Goal: Task Accomplishment & Management: Use online tool/utility

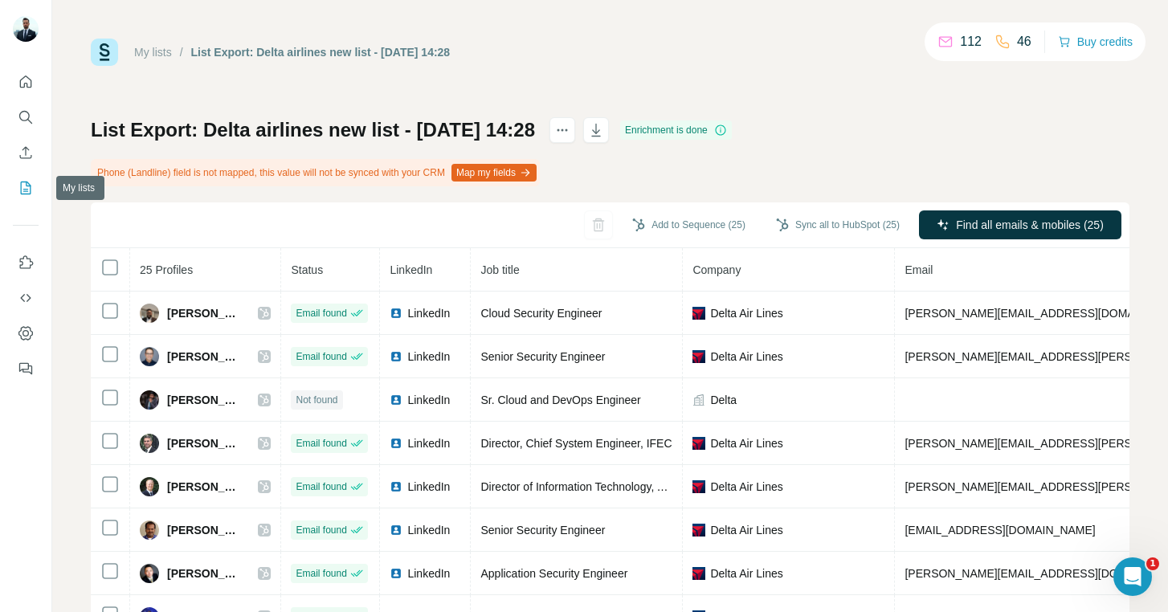
click at [22, 190] on icon "My lists" at bounding box center [26, 188] width 16 height 16
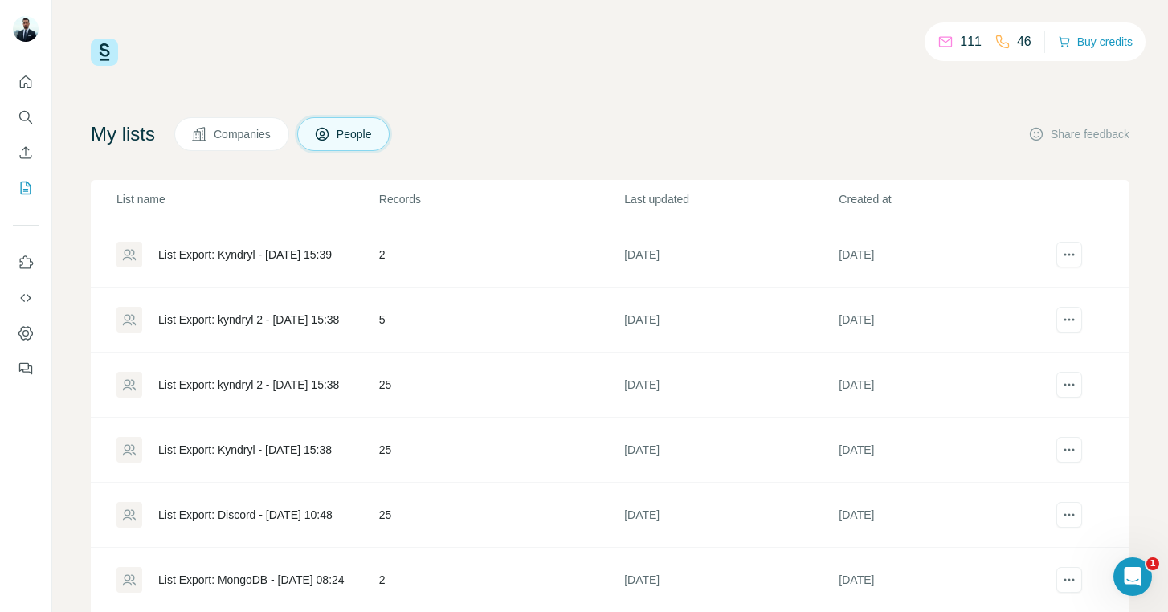
scroll to position [613, 0]
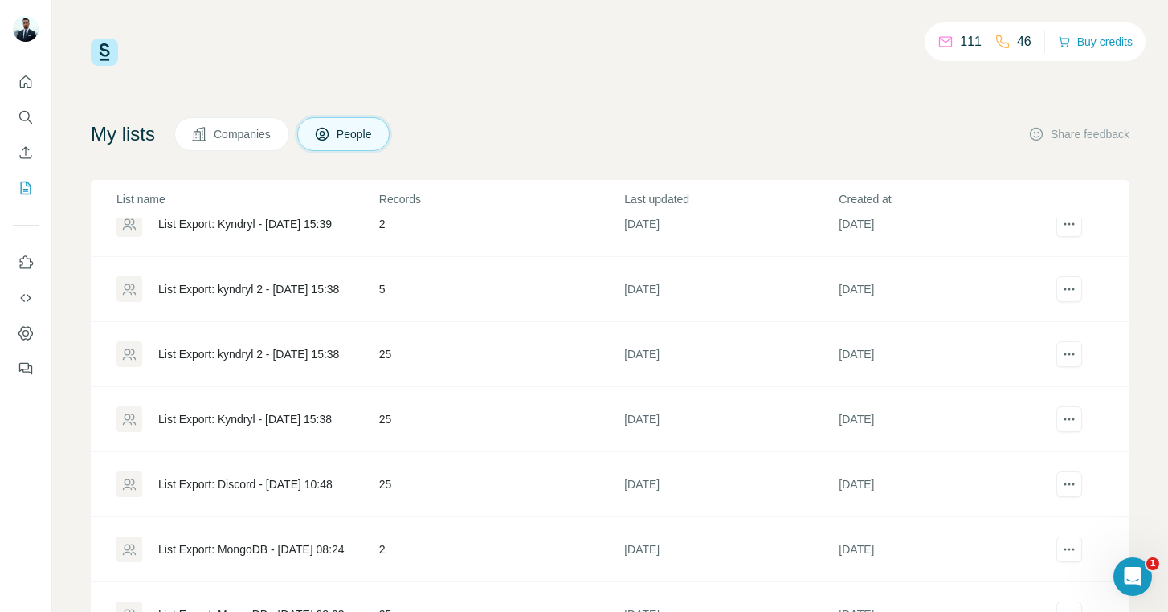
click at [241, 418] on div "List Export: Kyndryl - 17/09/2025 15:38" at bounding box center [245, 419] width 174 height 16
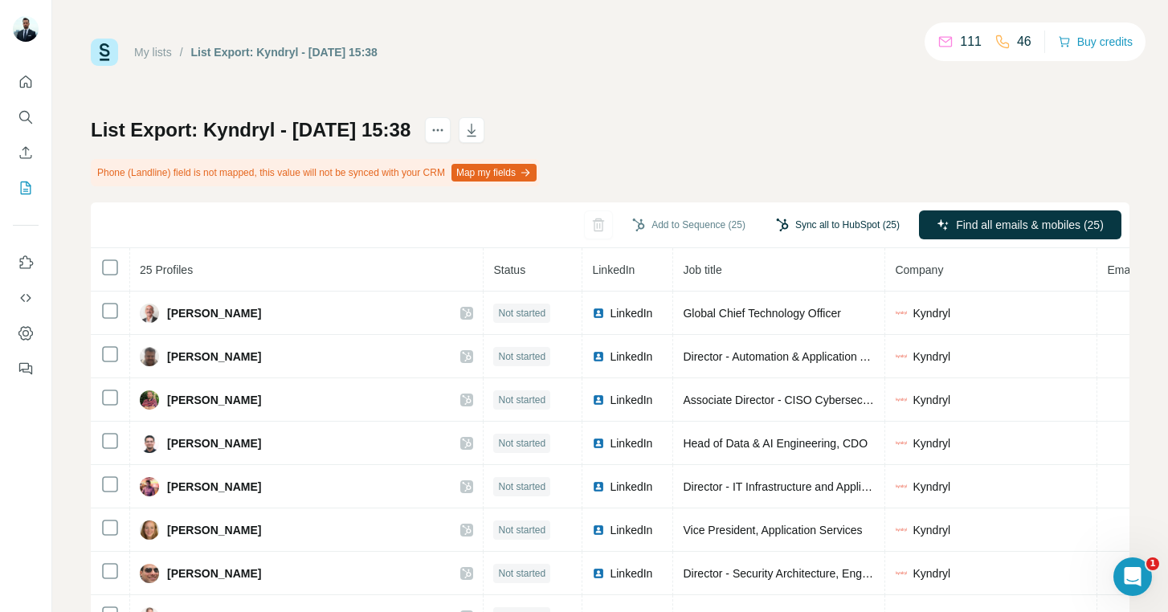
click at [825, 223] on button "Sync all to HubSpot (25)" at bounding box center [838, 225] width 146 height 24
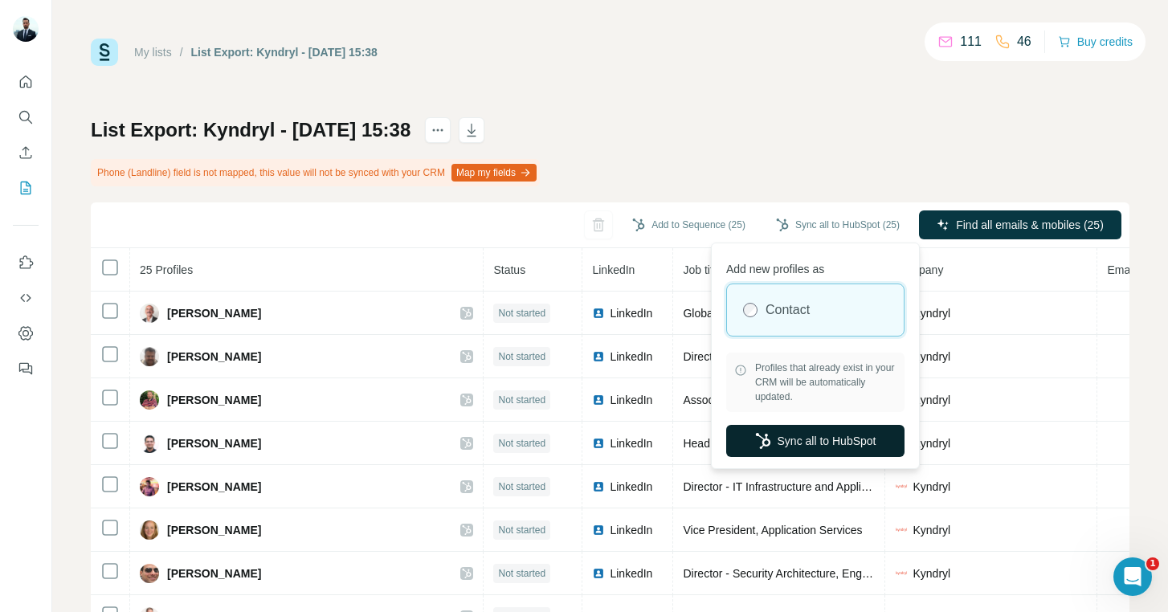
click at [778, 443] on button "Sync all to HubSpot" at bounding box center [815, 441] width 178 height 32
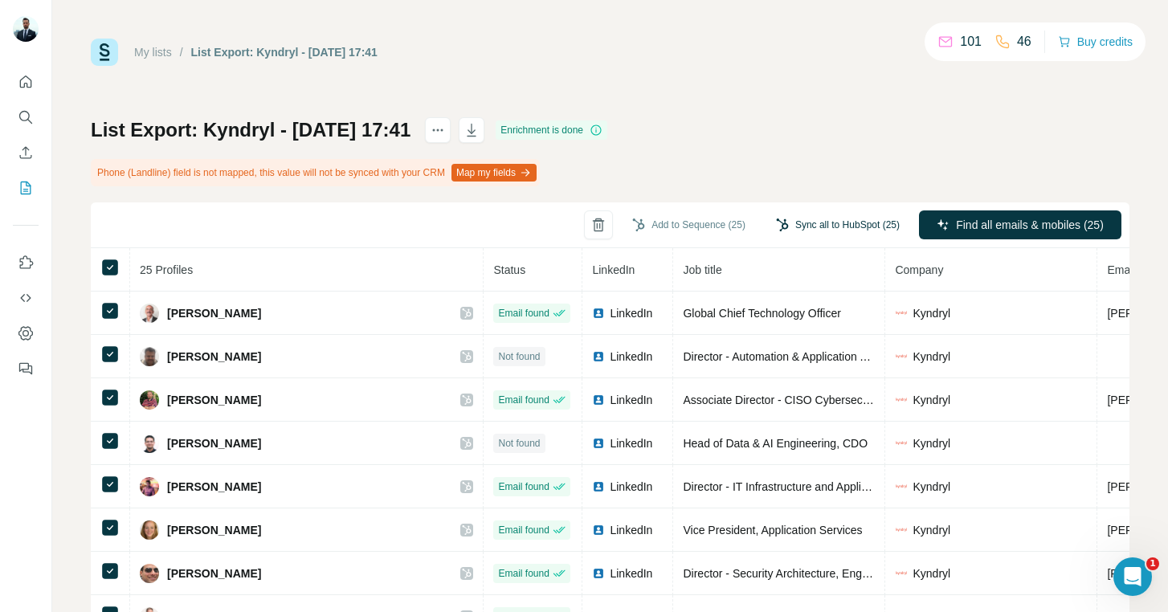
click at [856, 223] on button "Sync all to HubSpot (25)" at bounding box center [838, 225] width 146 height 24
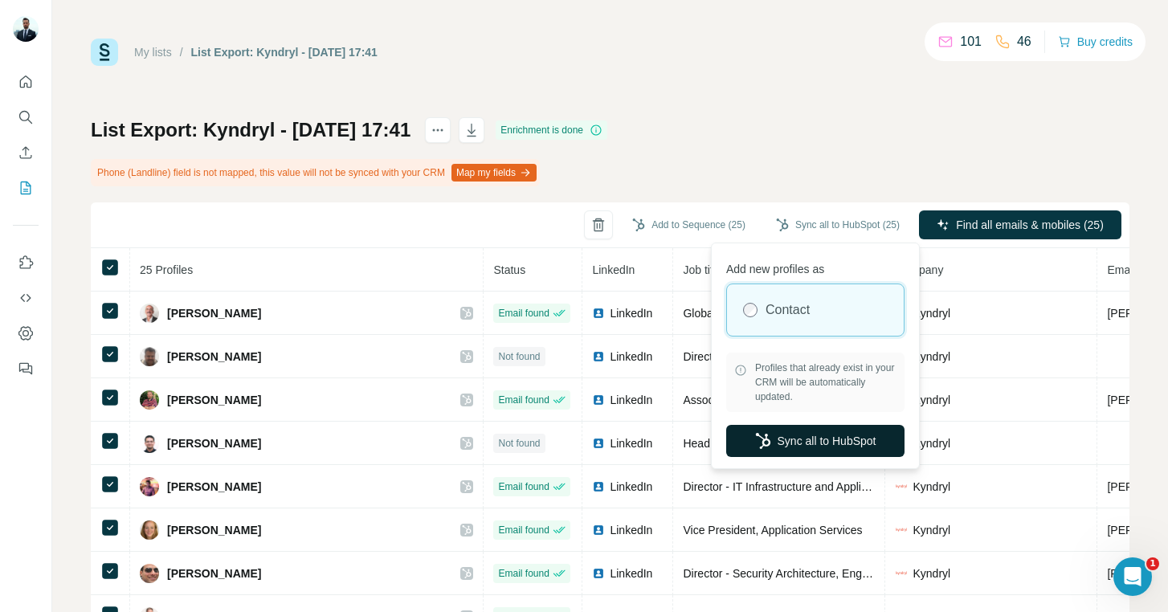
click at [796, 446] on button "Sync all to HubSpot" at bounding box center [815, 441] width 178 height 32
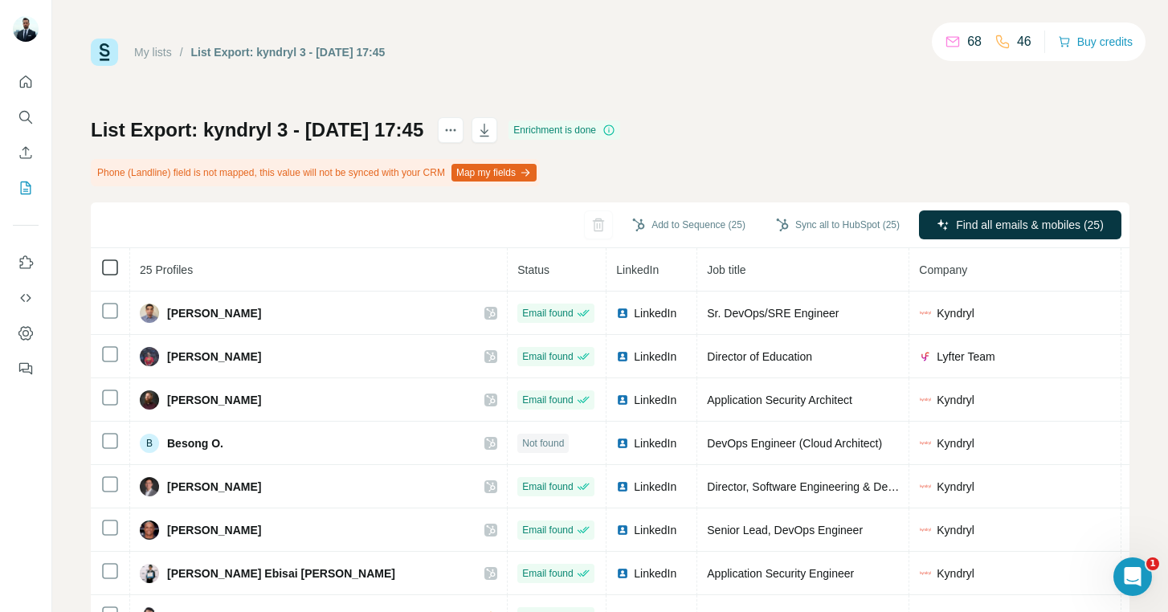
click at [101, 260] on icon at bounding box center [109, 267] width 19 height 19
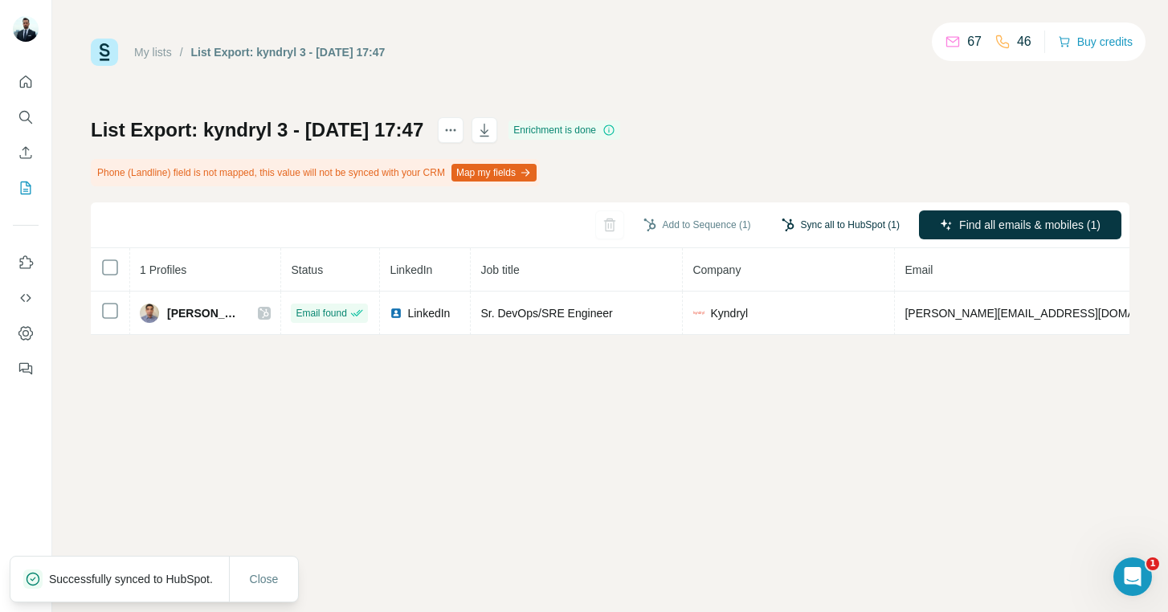
click at [815, 219] on button "Sync all to HubSpot (1)" at bounding box center [840, 225] width 141 height 24
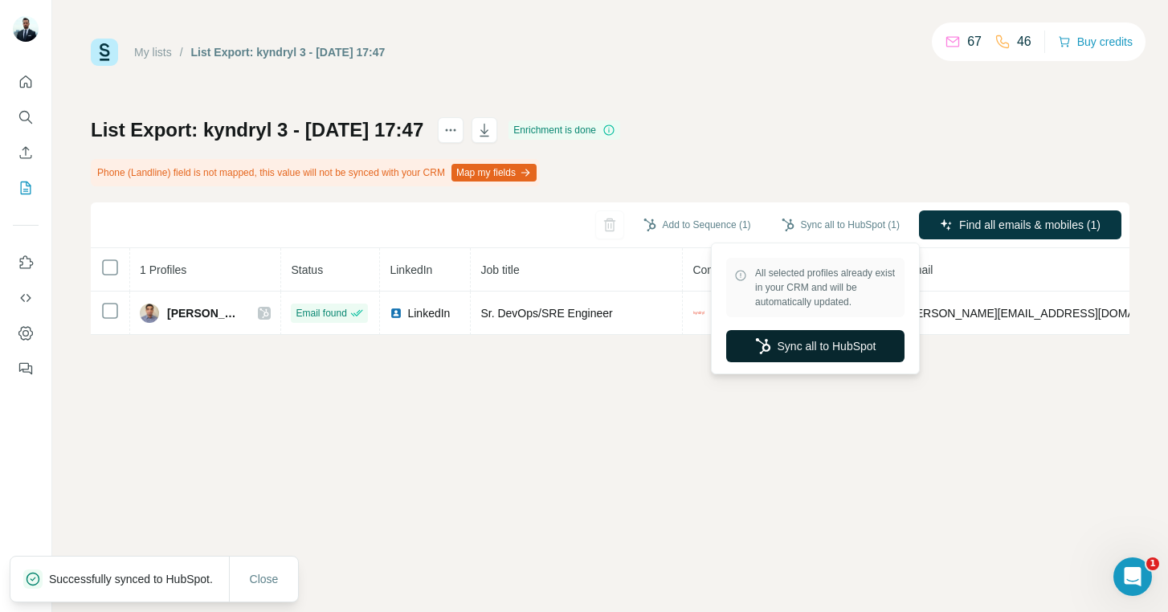
click at [781, 346] on button "Sync all to HubSpot" at bounding box center [815, 346] width 178 height 32
